Goal: Navigation & Orientation: Find specific page/section

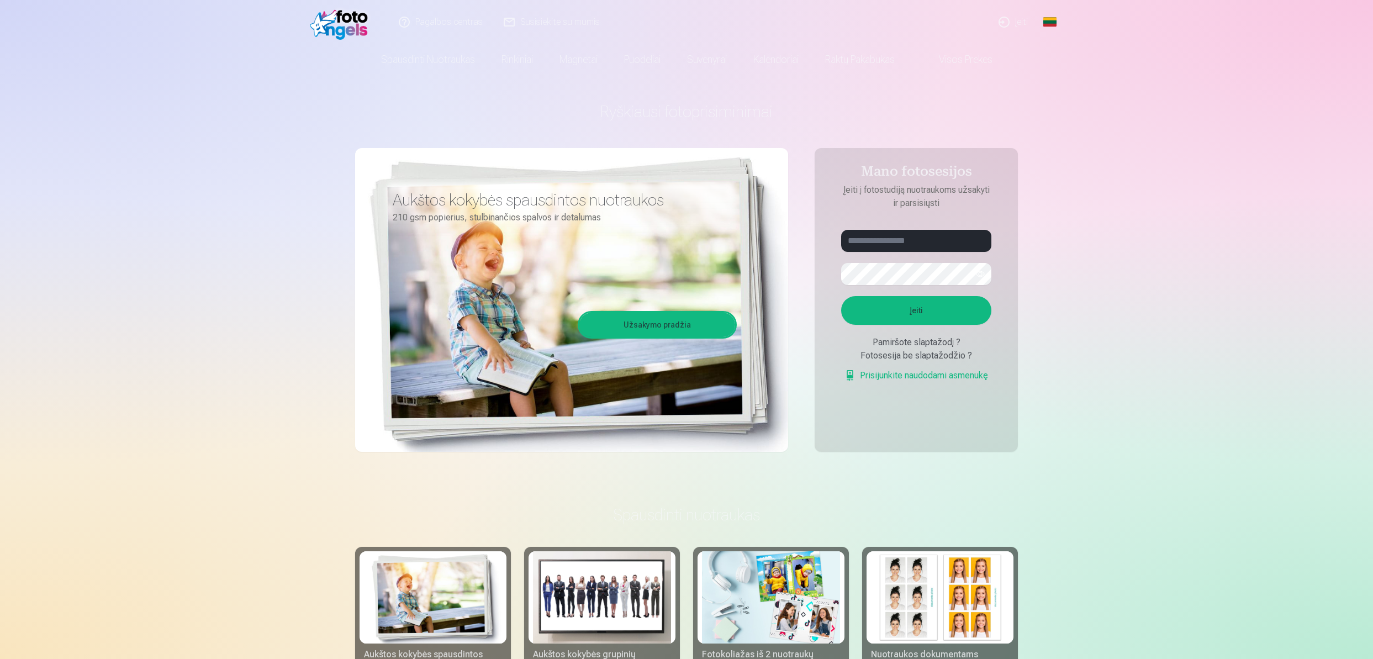
click at [968, 64] on link "Visos prekės" at bounding box center [957, 59] width 98 height 31
